Goal: Task Accomplishment & Management: Manage account settings

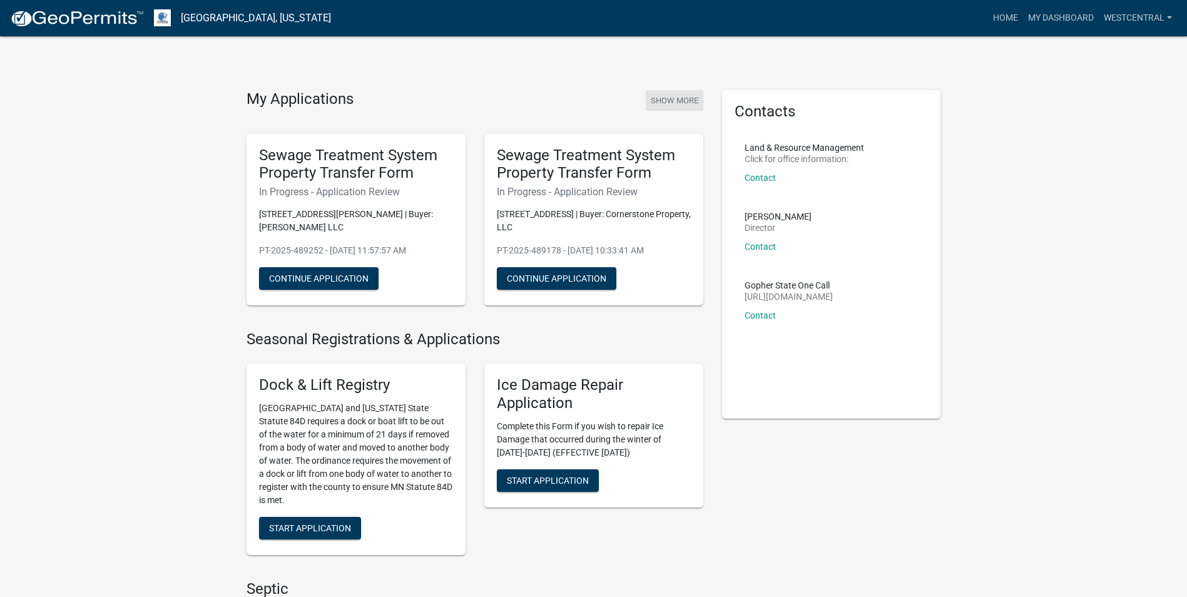
click at [692, 102] on button "Show More" at bounding box center [675, 100] width 58 height 21
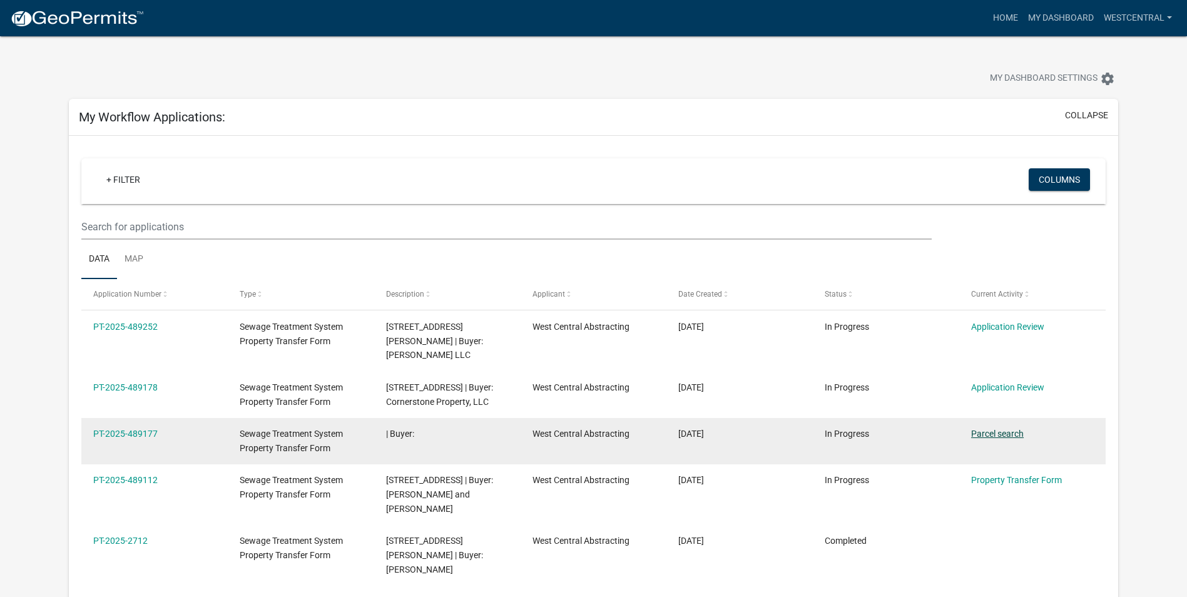
click at [986, 429] on link "Parcel search" at bounding box center [997, 434] width 53 height 10
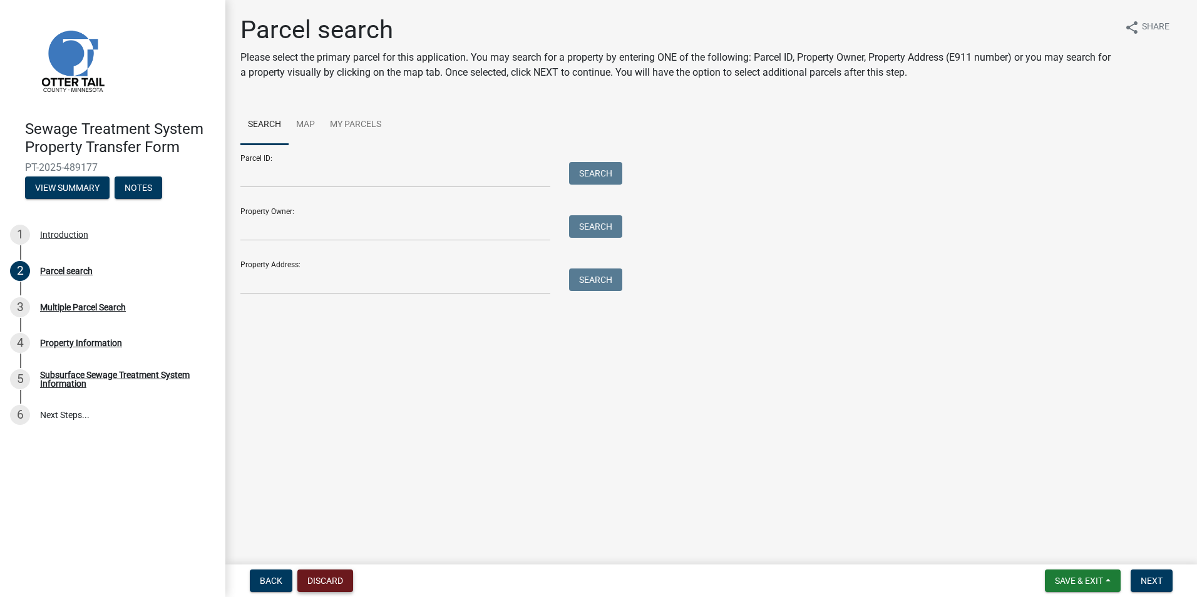
click at [319, 579] on button "Discard" at bounding box center [325, 581] width 56 height 23
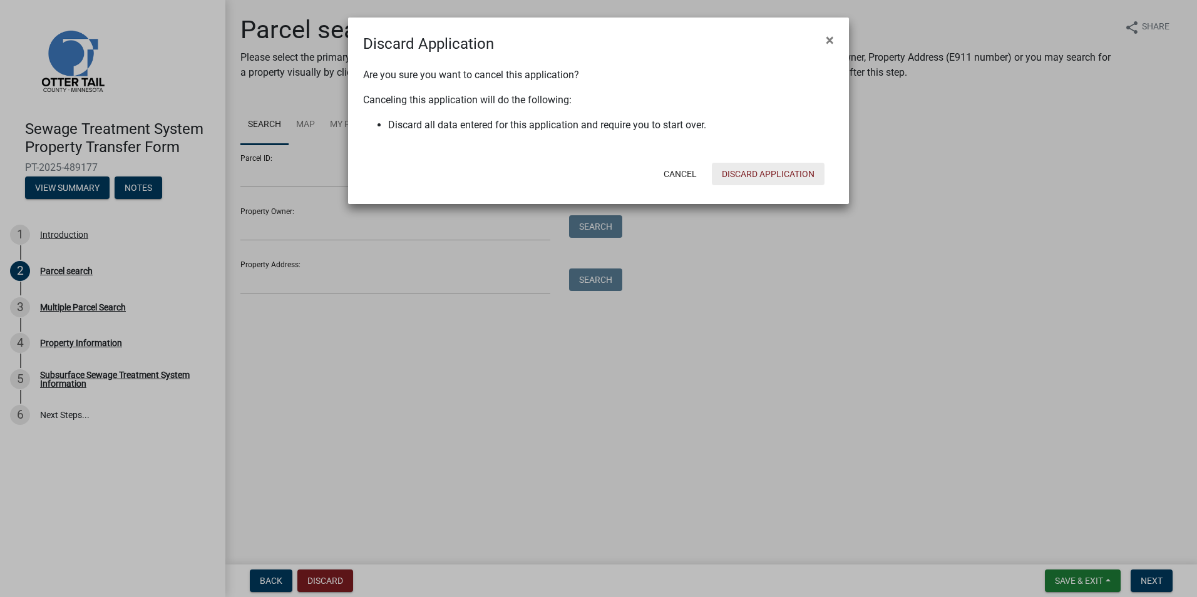
click at [790, 174] on button "Discard Application" at bounding box center [768, 174] width 113 height 23
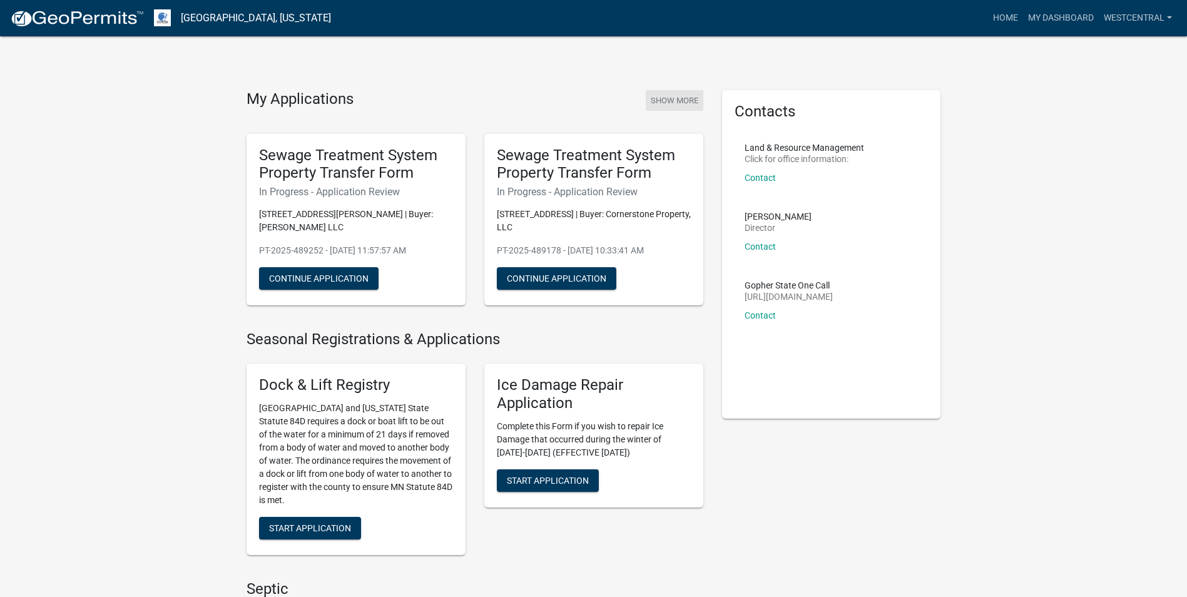
click at [688, 100] on button "Show More" at bounding box center [675, 100] width 58 height 21
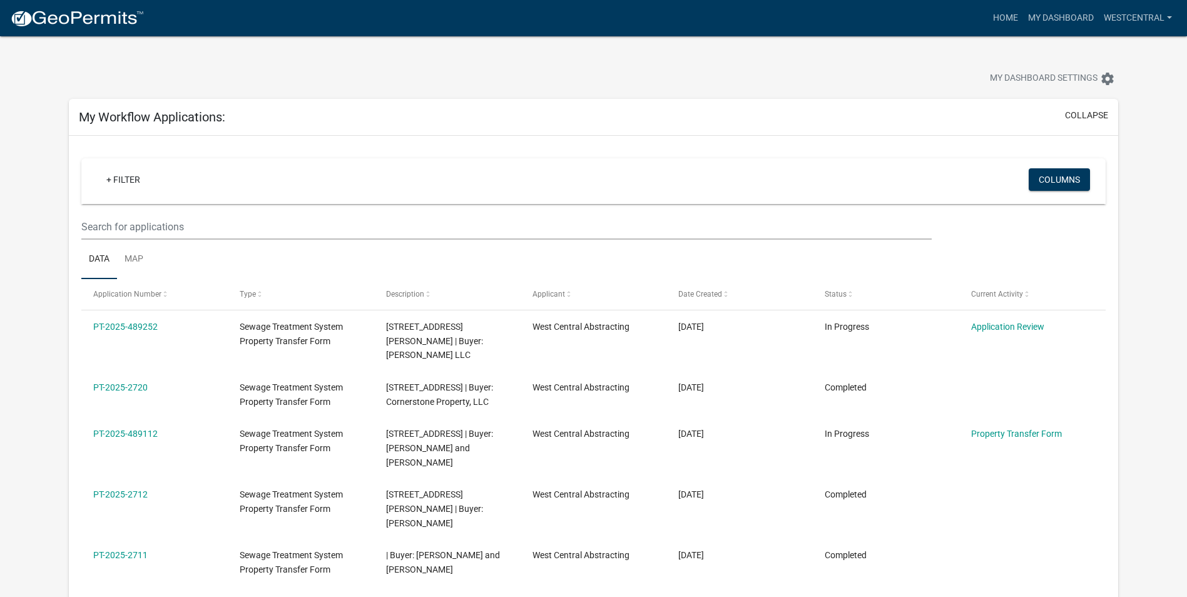
click at [729, 268] on ul "Data Map" at bounding box center [593, 259] width 1025 height 39
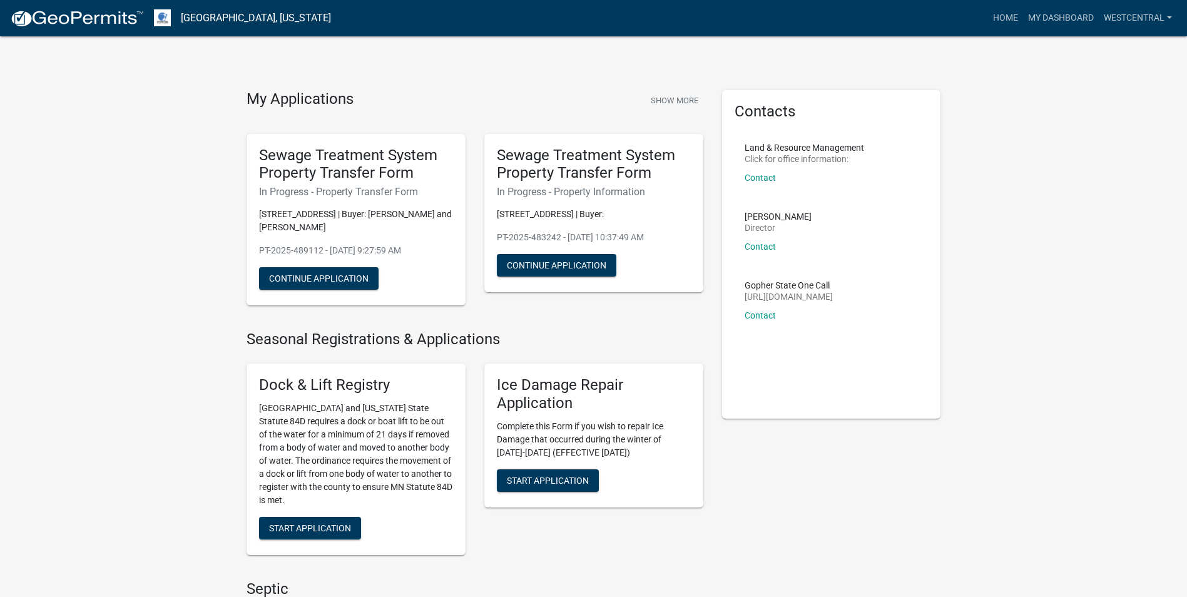
click at [668, 102] on button "Show More" at bounding box center [675, 100] width 58 height 21
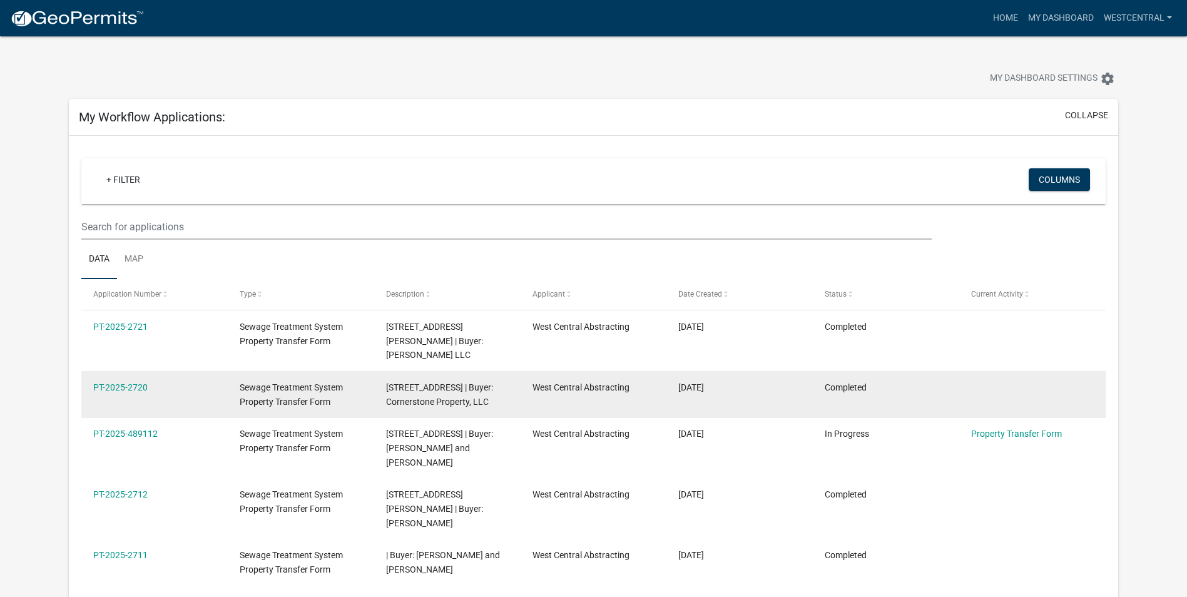
click at [707, 371] on datatable-body-cell "[DATE]" at bounding box center [740, 394] width 146 height 46
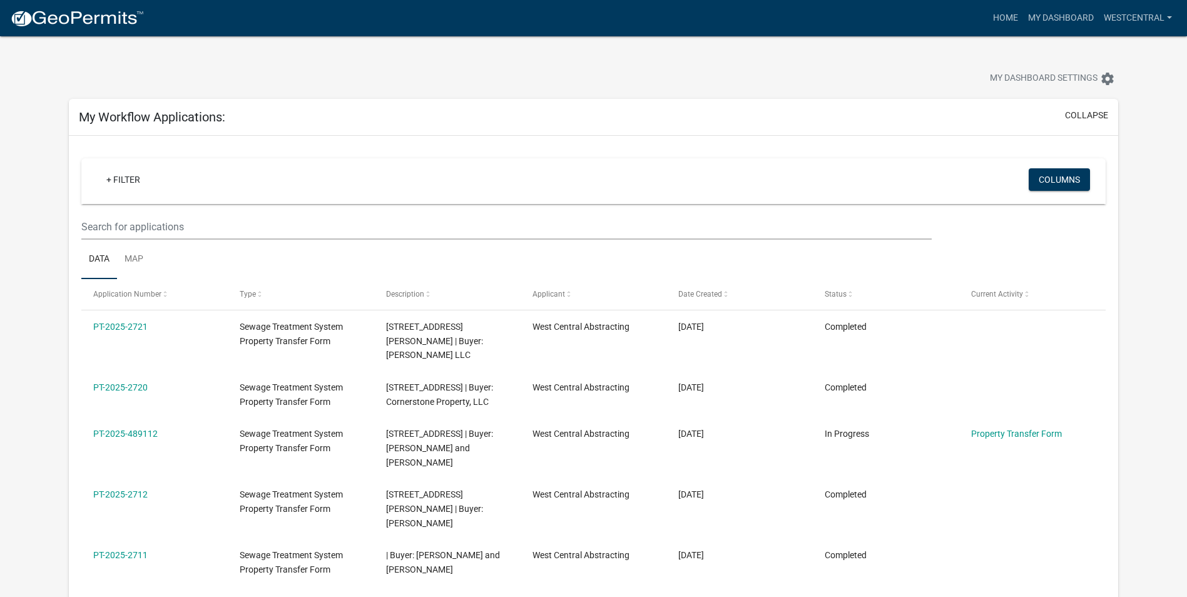
click at [519, 66] on div at bounding box center [370, 80] width 623 height 28
